Goal: Check status: Check status

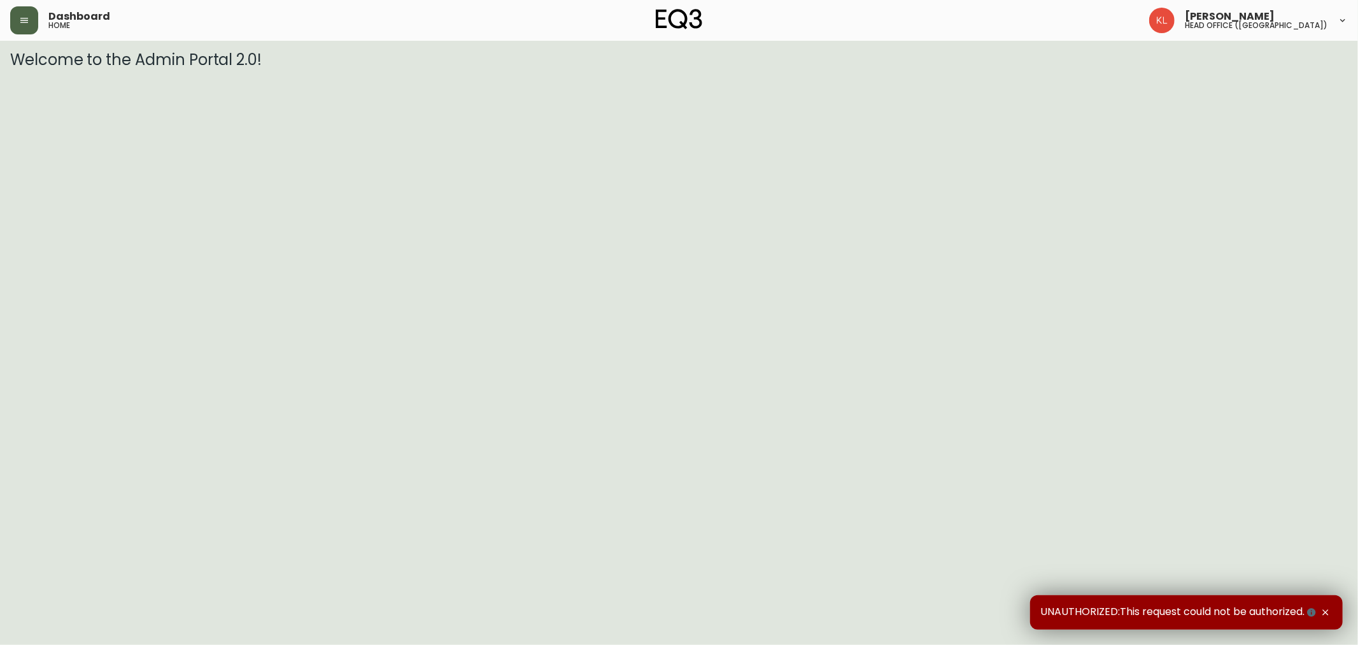
click at [31, 18] on button "button" at bounding box center [24, 20] width 28 height 28
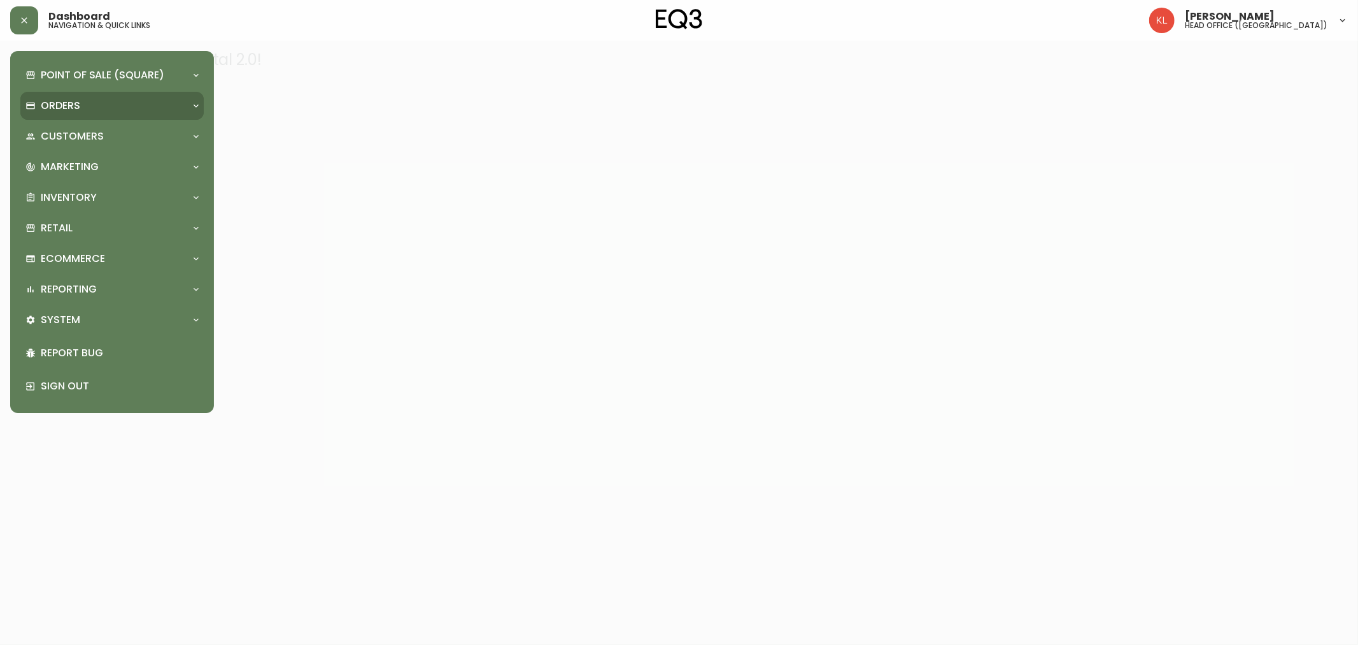
click at [59, 113] on div "Orders" at bounding box center [111, 106] width 183 height 28
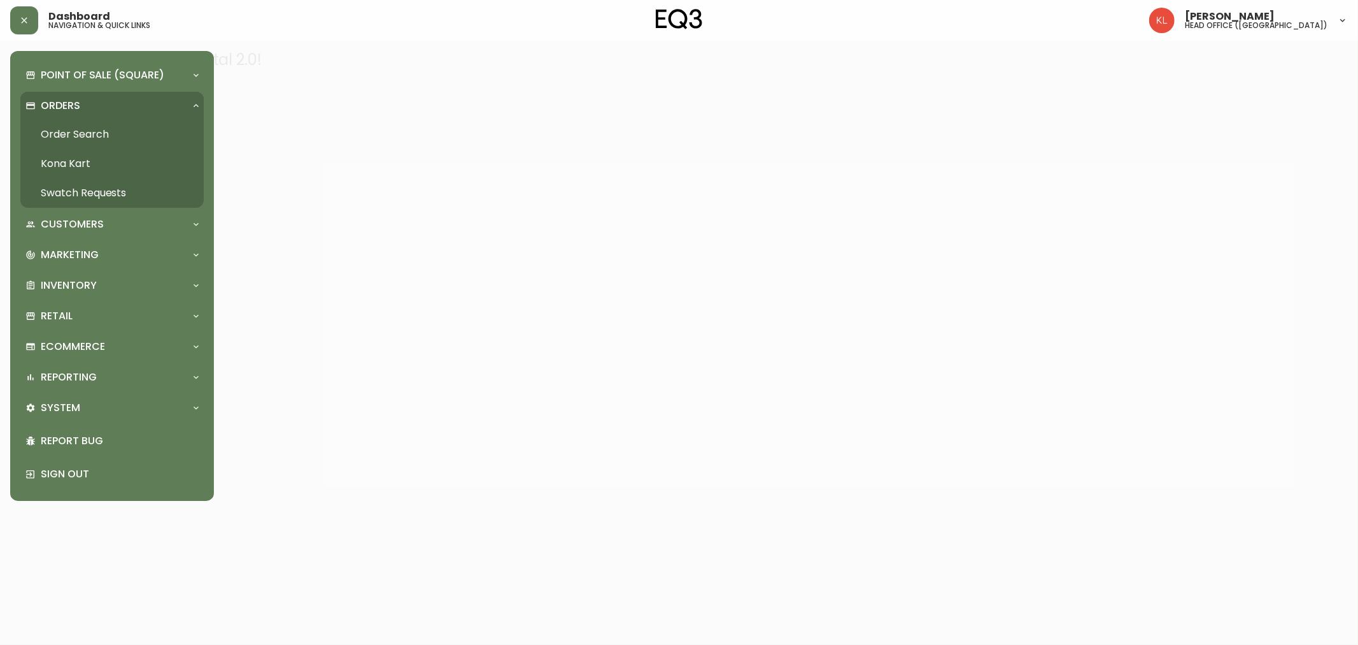
drag, startPoint x: 71, startPoint y: 131, endPoint x: 164, endPoint y: 144, distance: 93.9
click at [71, 132] on link "Order Search" at bounding box center [111, 134] width 183 height 29
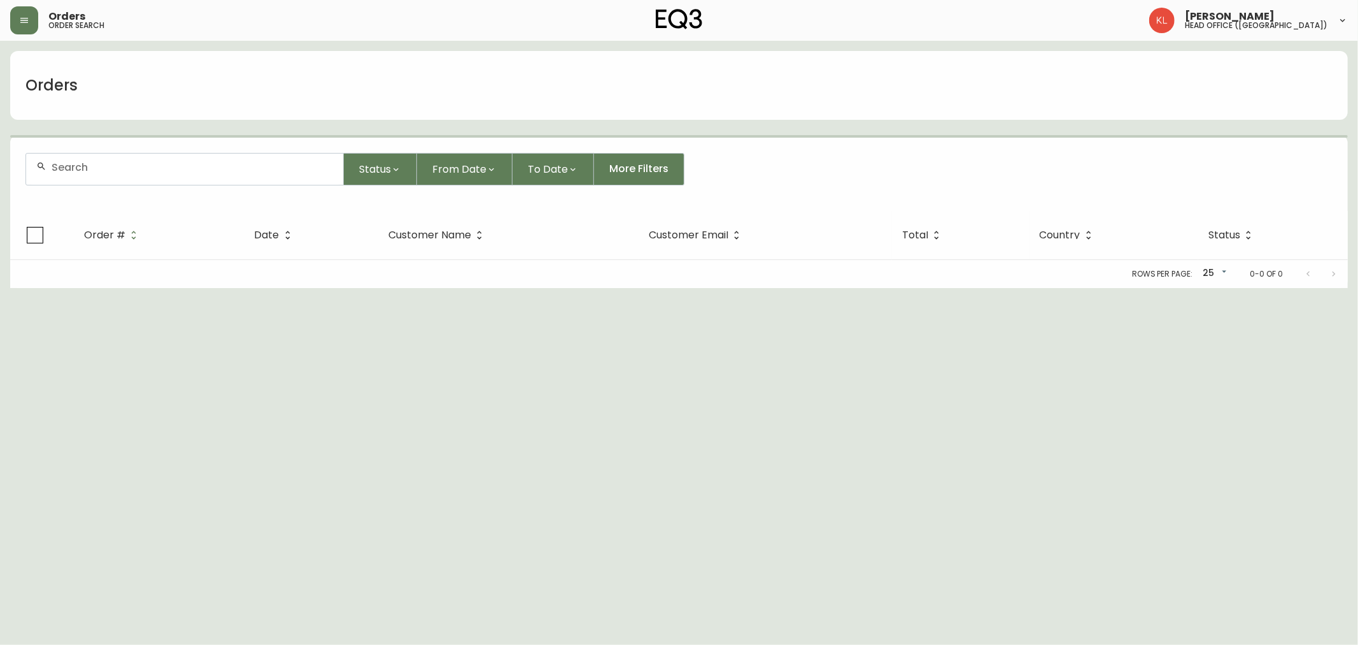
click at [87, 167] on input "text" at bounding box center [193, 167] width 282 height 12
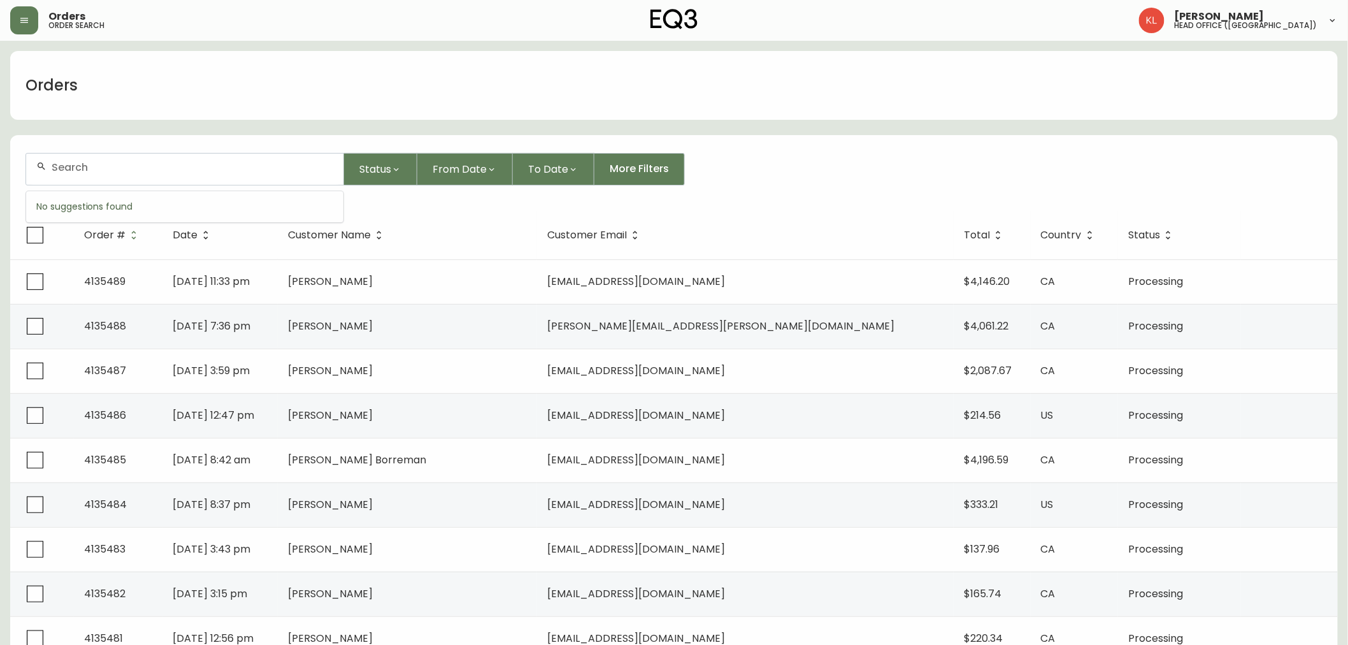
paste input "[EMAIL_ADDRESS][DOMAIN_NAME]"
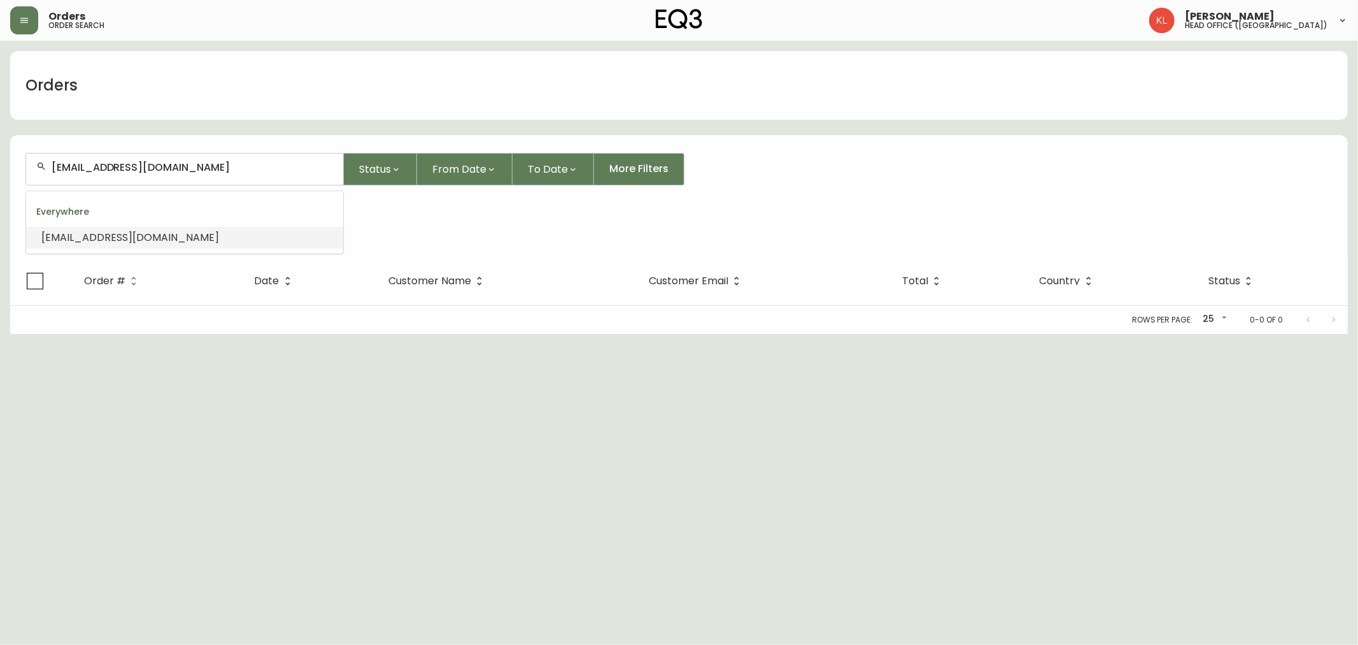
drag, startPoint x: 138, startPoint y: 164, endPoint x: -357, endPoint y: 136, distance: 495.1
click at [0, 136] on html "Orders order search [PERSON_NAME] head office ([GEOGRAPHIC_DATA]) Orders [EMAIL…" at bounding box center [679, 167] width 1358 height 334
paste input "4135109"
type input "4135109"
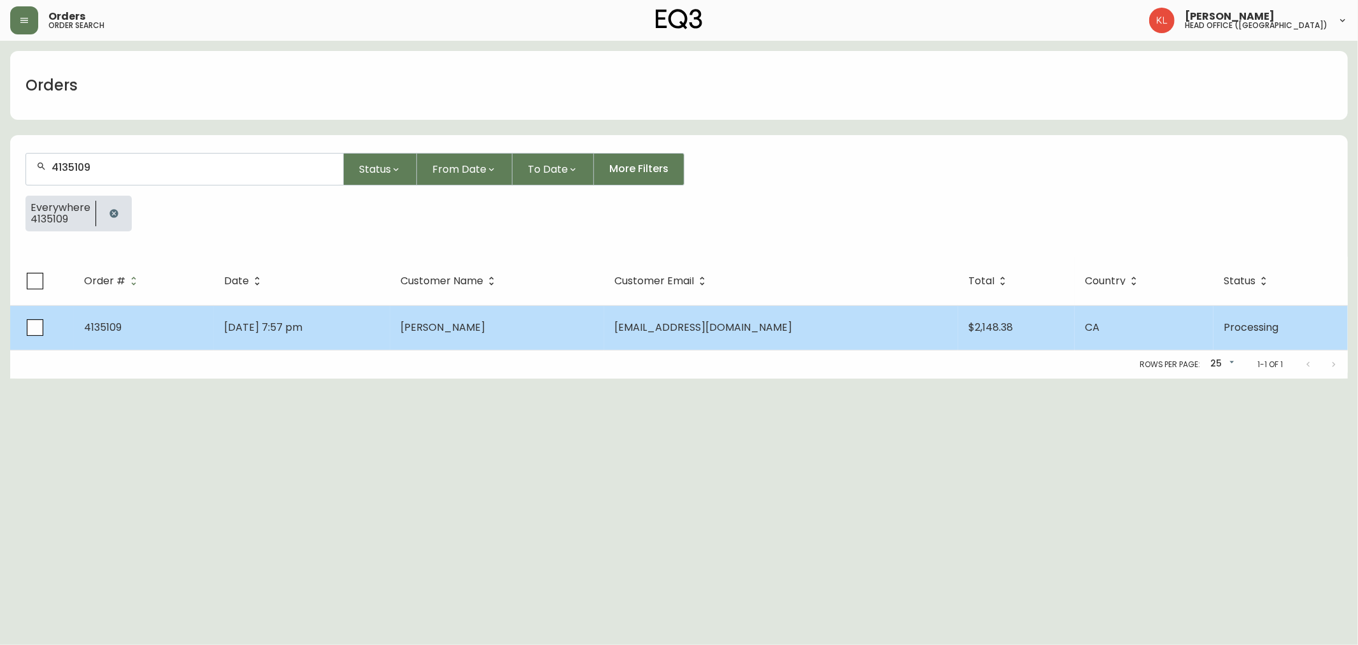
type input "4135109"
click at [361, 327] on td "[DATE] 7:57 pm" at bounding box center [302, 327] width 176 height 45
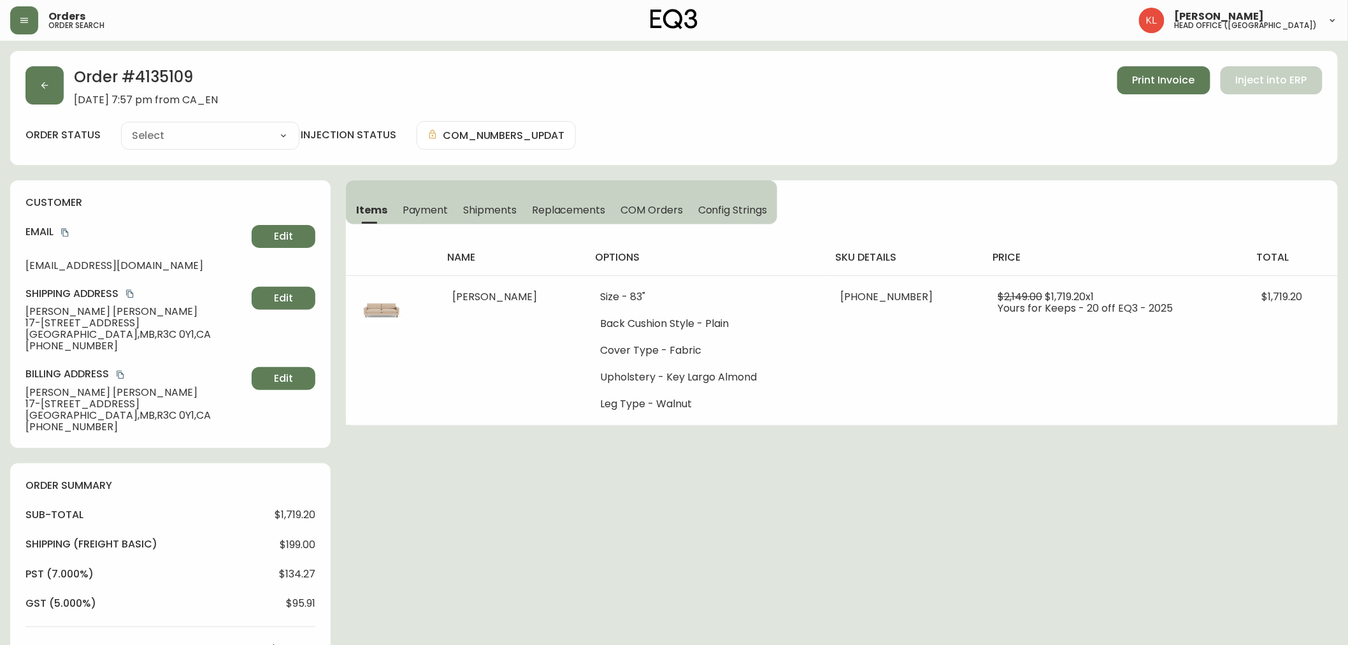
type input "Processing"
select select "PROCESSING"
click at [51, 96] on button "button" at bounding box center [44, 85] width 38 height 38
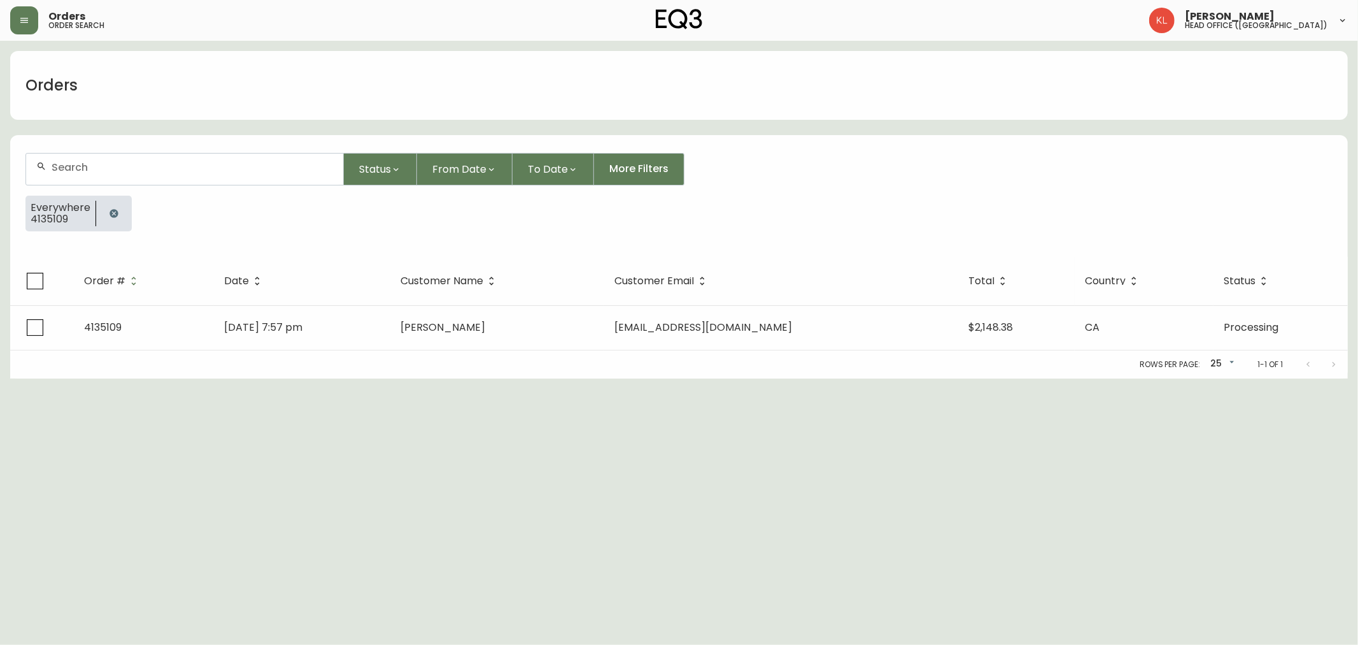
click at [115, 211] on icon "button" at bounding box center [114, 213] width 8 height 8
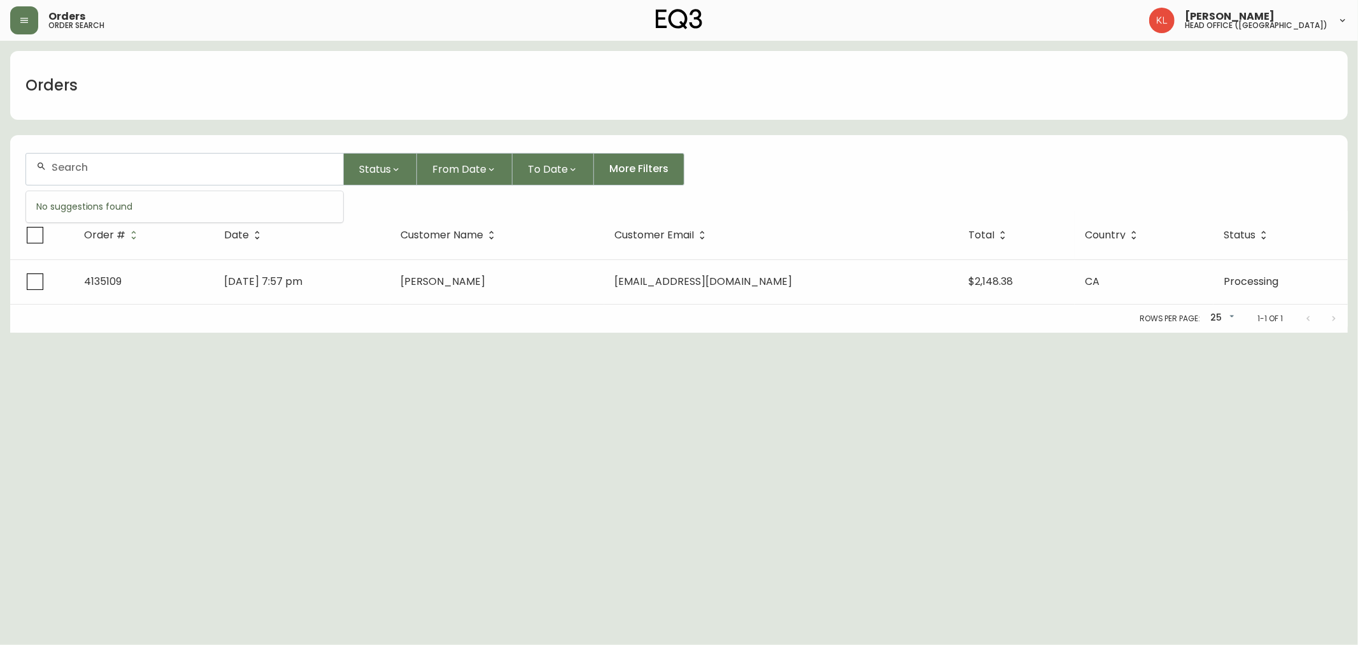
click at [157, 162] on input "text" at bounding box center [193, 167] width 282 height 12
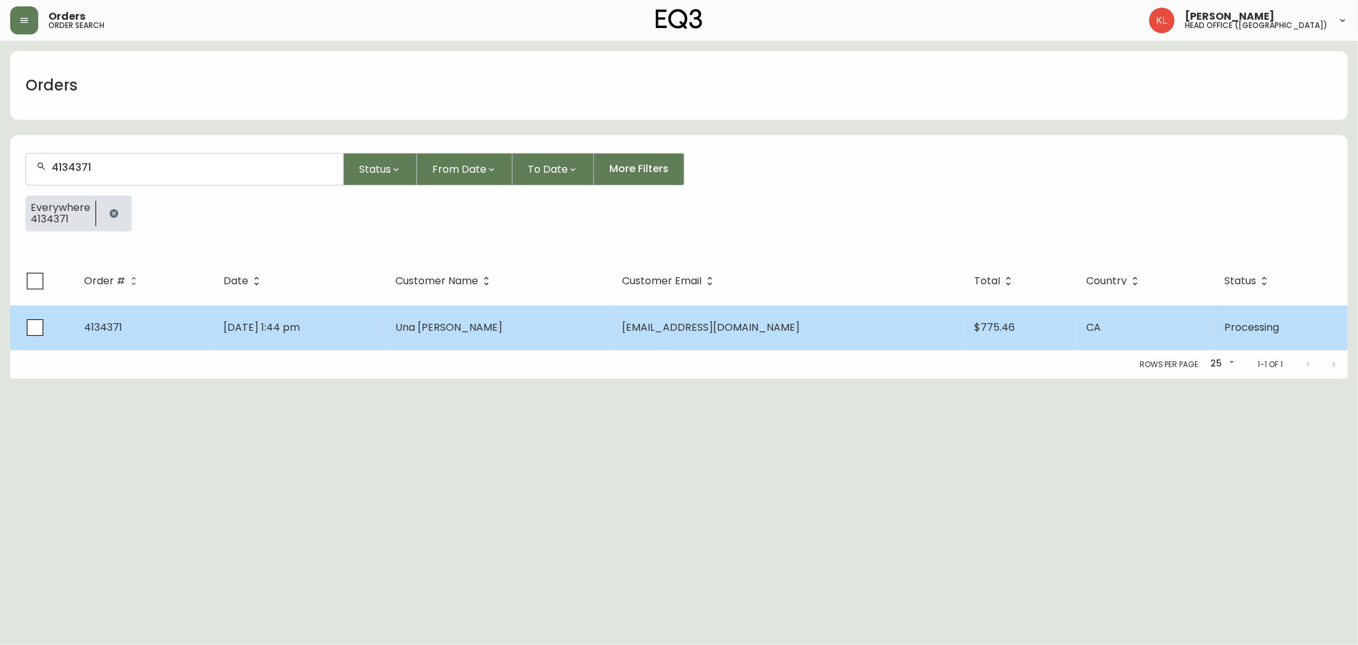
type input "4134371"
click at [460, 336] on td "Una [PERSON_NAME]" at bounding box center [498, 327] width 227 height 45
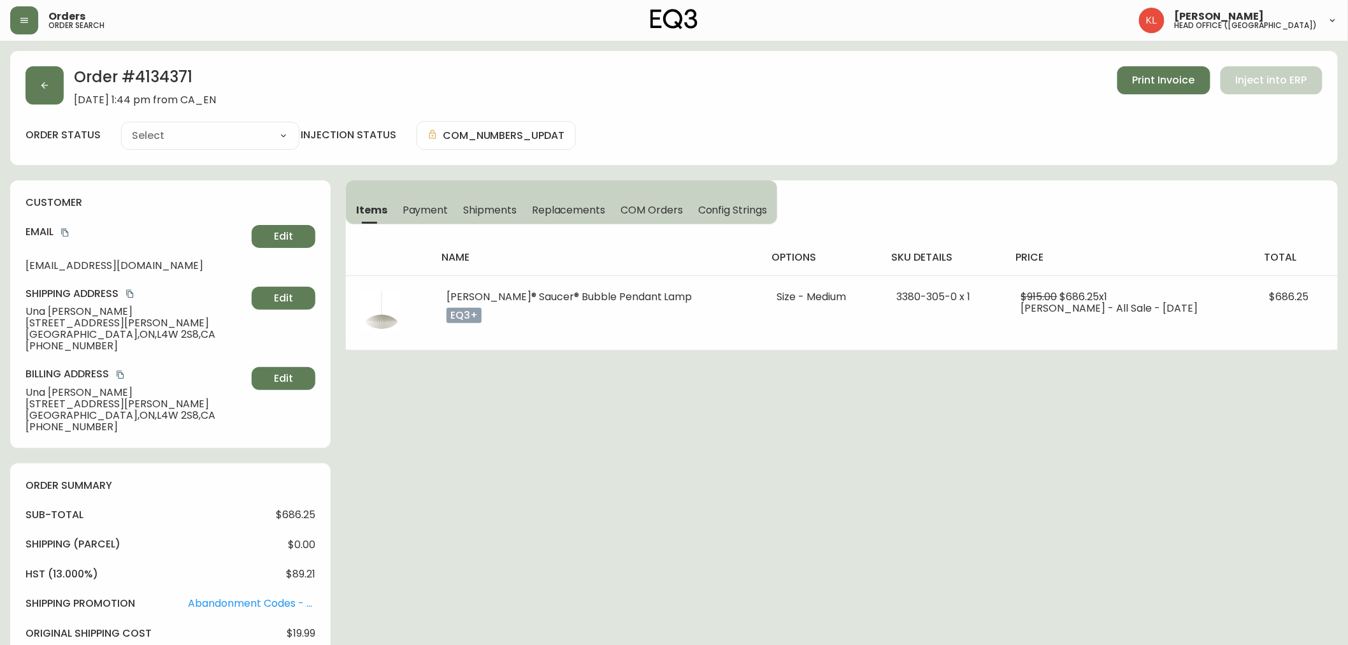
type input "Processing"
select select "PROCESSING"
